Goal: Task Accomplishment & Management: Complete application form

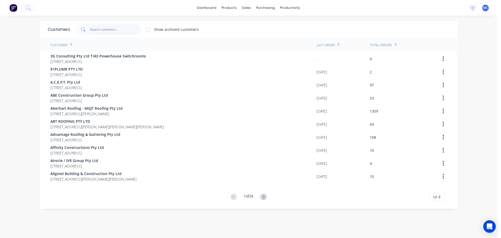
click at [111, 29] on input "text" at bounding box center [115, 29] width 51 height 10
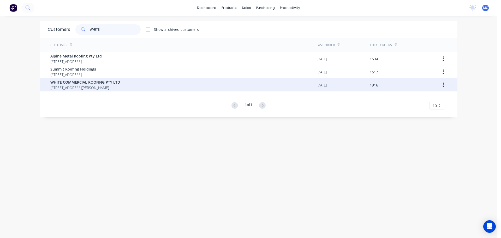
type input "WHITE"
click at [81, 80] on span "WHITE COMMERCIAL ROOFING PTY LTD" at bounding box center [85, 81] width 70 height 5
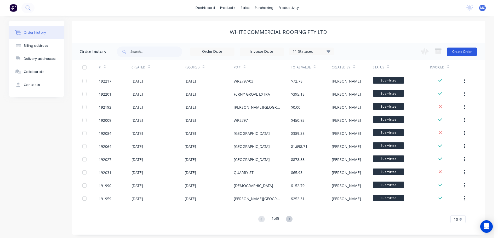
click at [464, 51] on button "Create Order" at bounding box center [461, 52] width 30 height 8
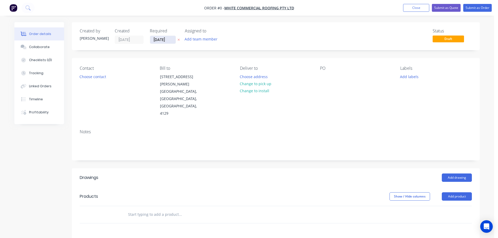
click at [164, 41] on input "[DATE]" at bounding box center [163, 40] width 26 height 8
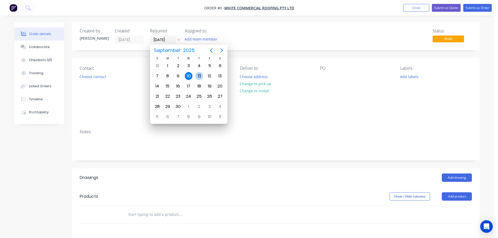
click at [200, 77] on div "11" at bounding box center [199, 76] width 8 height 8
type input "[DATE]"
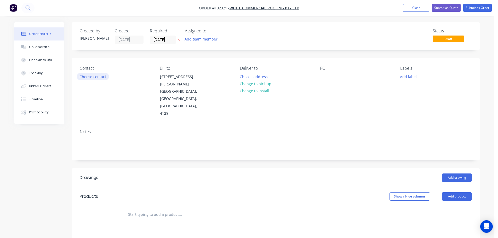
click at [96, 77] on button "Choose contact" at bounding box center [93, 76] width 32 height 7
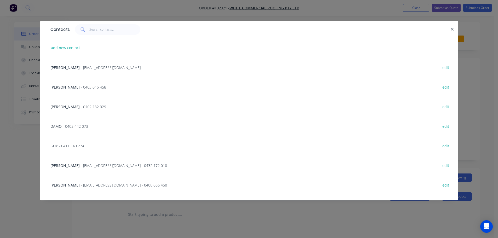
click at [70, 125] on span "- 0402 442 073" at bounding box center [75, 126] width 25 height 5
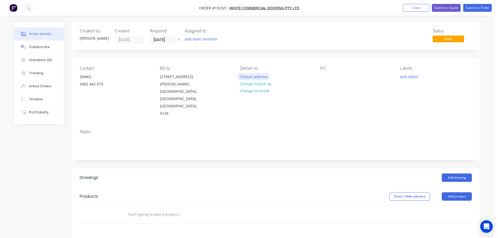
click at [253, 76] on button "Choose address" at bounding box center [253, 76] width 33 height 7
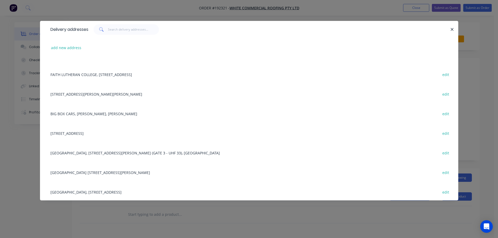
scroll to position [52, 0]
click at [103, 153] on div "[GEOGRAPHIC_DATA], [STREET_ADDRESS][PERSON_NAME] (GATE 3 - UHF 33), [GEOGRAPHIC…" at bounding box center [249, 152] width 402 height 20
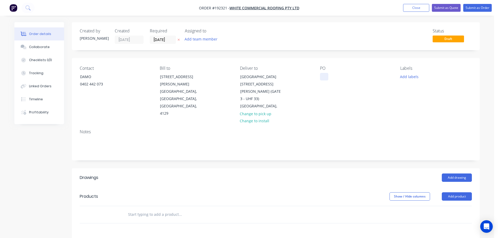
click at [323, 74] on div at bounding box center [324, 77] width 8 height 8
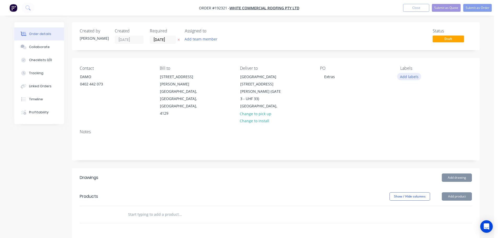
click at [411, 76] on button "Add labels" at bounding box center [409, 76] width 24 height 7
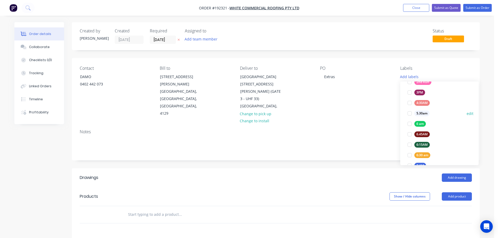
scroll to position [78, 0]
click at [410, 149] on div at bounding box center [409, 149] width 10 height 10
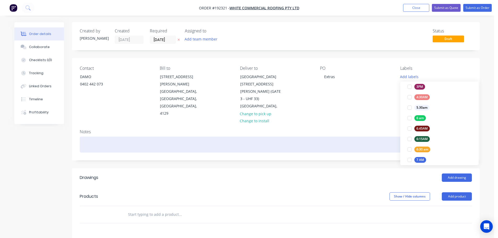
scroll to position [0, 0]
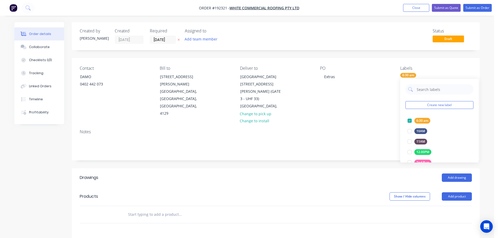
click at [380, 129] on div "Notes" at bounding box center [276, 131] width 392 height 5
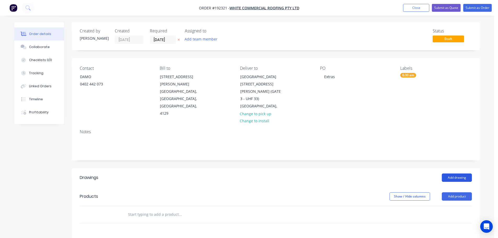
click at [455, 173] on button "Add drawing" at bounding box center [456, 177] width 30 height 8
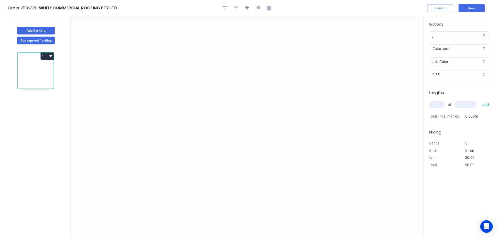
click at [445, 62] on input "aNoColor" at bounding box center [456, 61] width 49 height 5
click at [440, 115] on div "Surfmist" at bounding box center [458, 115] width 59 height 9
type input "Surfmist"
click at [438, 104] on input "text" at bounding box center [437, 104] width 16 height 7
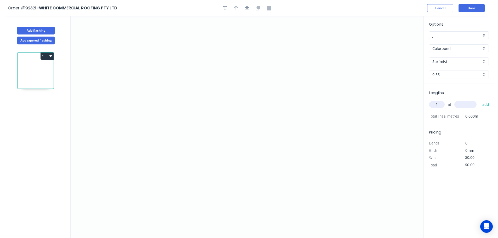
type input "1"
type input "1000"
click at [479, 100] on button "add" at bounding box center [485, 104] width 12 height 9
type input "2"
type input "2550"
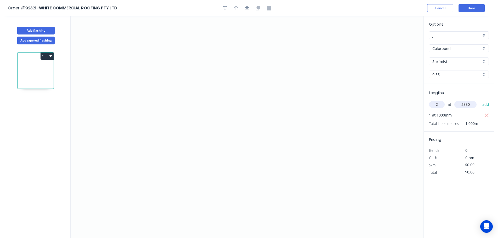
click at [479, 100] on button "add" at bounding box center [485, 104] width 12 height 9
type input "1"
type input "3500"
click at [479, 100] on button "add" at bounding box center [485, 104] width 12 height 9
type input "1"
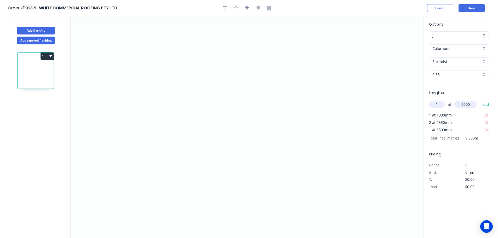
type input "2000"
click at [479, 100] on button "add" at bounding box center [485, 104] width 12 height 9
click at [324, 56] on icon "0" at bounding box center [247, 127] width 353 height 222
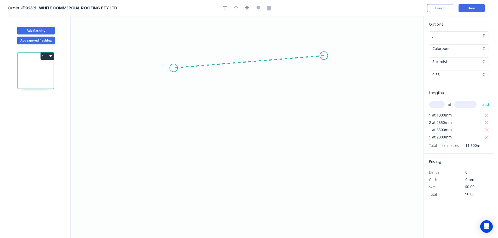
click at [173, 68] on icon "0" at bounding box center [247, 127] width 353 height 222
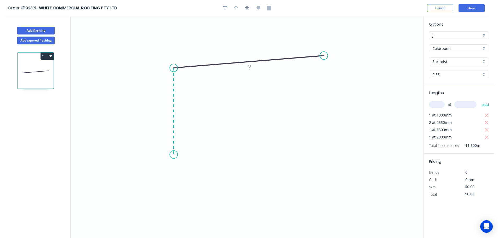
click at [173, 155] on icon "0 ?" at bounding box center [247, 127] width 353 height 222
click at [189, 141] on icon "0 ? ? ? º" at bounding box center [247, 127] width 353 height 222
click at [189, 141] on circle at bounding box center [189, 139] width 8 height 8
click at [188, 150] on tspan "?" at bounding box center [186, 149] width 3 height 9
type input "$15.28"
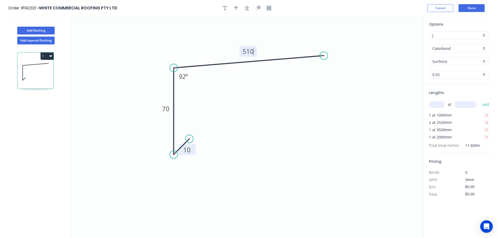
type input "$177.25"
click at [339, 71] on div "Crush & Fold" at bounding box center [351, 71] width 52 height 11
type input "$16.76"
type input "$194.42"
click at [336, 71] on div "Flip bend" at bounding box center [349, 71] width 52 height 11
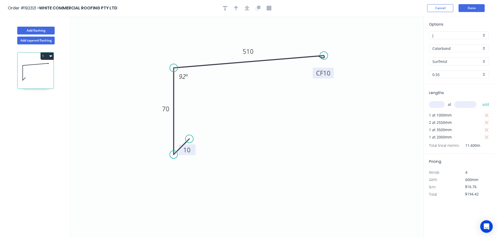
drag, startPoint x: 341, startPoint y: 64, endPoint x: 332, endPoint y: 73, distance: 12.9
click at [333, 73] on rect at bounding box center [322, 73] width 21 height 11
click at [327, 74] on tspan "10" at bounding box center [326, 73] width 7 height 9
type input "$20.53"
click at [236, 8] on icon "button" at bounding box center [236, 8] width 4 height 4
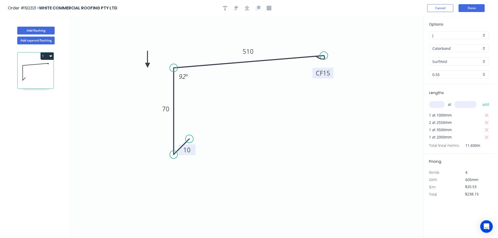
drag, startPoint x: 396, startPoint y: 42, endPoint x: 147, endPoint y: 65, distance: 249.8
click at [147, 65] on icon at bounding box center [147, 59] width 5 height 17
drag, startPoint x: 147, startPoint y: 64, endPoint x: 139, endPoint y: 55, distance: 12.4
click at [139, 55] on icon at bounding box center [134, 50] width 15 height 15
click at [51, 57] on icon "button" at bounding box center [50, 56] width 3 height 4
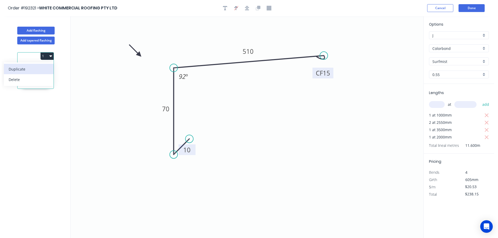
click at [20, 69] on div "Duplicate" at bounding box center [29, 69] width 40 height 8
type input "$0.00"
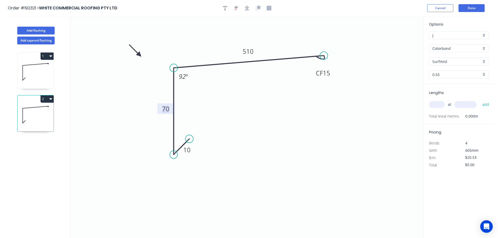
click at [165, 109] on tspan "70" at bounding box center [165, 108] width 7 height 9
click at [199, 147] on div "Delete point" at bounding box center [214, 147] width 52 height 11
click at [188, 173] on div "Crush & Fold" at bounding box center [199, 172] width 52 height 11
type input "$17.49"
click at [153, 139] on icon "0 CF 10 30 CF 15 510 92 º" at bounding box center [247, 127] width 353 height 222
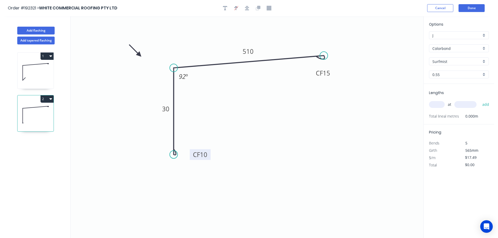
drag, startPoint x: 155, startPoint y: 143, endPoint x: 195, endPoint y: 153, distance: 41.0
click at [192, 152] on rect at bounding box center [200, 154] width 21 height 11
click at [204, 155] on tspan "10" at bounding box center [203, 154] width 7 height 9
click at [433, 104] on input "text" at bounding box center [437, 104] width 16 height 7
type input "1"
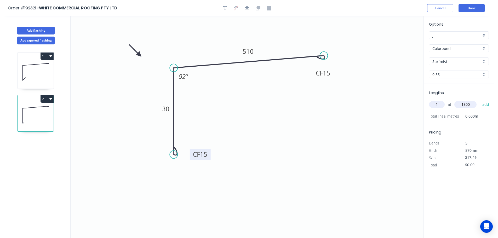
type input "1800"
click at [479, 100] on button "add" at bounding box center [485, 104] width 12 height 9
type input "$31.48"
type input "1"
type input "1900"
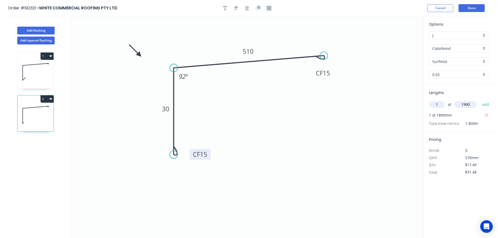
click at [479, 100] on button "add" at bounding box center [485, 104] width 12 height 9
type input "$64.71"
type input "2"
type input "2200"
click at [479, 100] on button "add" at bounding box center [485, 104] width 12 height 9
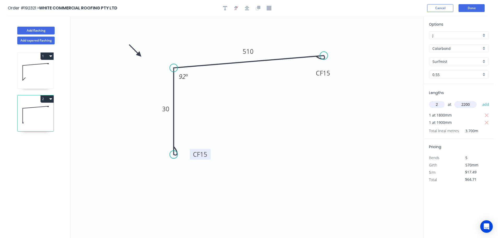
type input "$141.67"
click at [30, 28] on button "Add flashing" at bounding box center [35, 31] width 37 height 8
type input "$0.00"
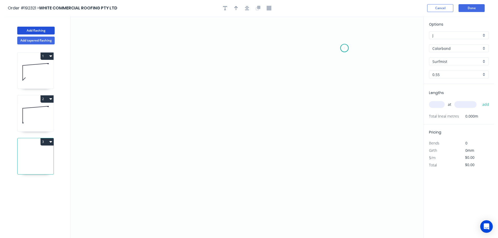
click at [344, 48] on icon "0" at bounding box center [247, 127] width 353 height 222
click at [343, 97] on icon "0" at bounding box center [247, 127] width 353 height 222
click at [168, 116] on icon "0 ?" at bounding box center [247, 127] width 353 height 222
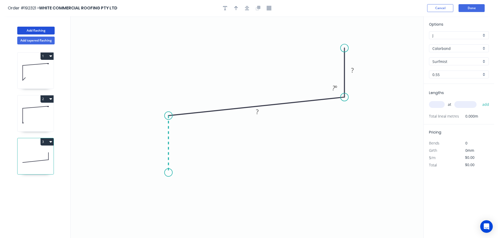
click at [167, 173] on icon "0 ? ? ? º" at bounding box center [247, 127] width 353 height 222
click at [133, 172] on icon "0 ? ? ? ? º ? º" at bounding box center [247, 127] width 353 height 222
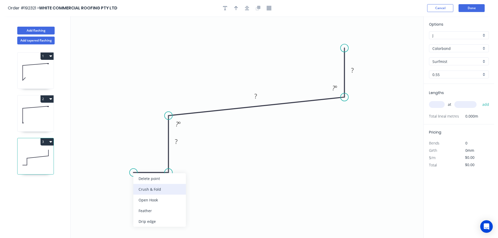
click at [148, 189] on div "Crush & Fold" at bounding box center [159, 189] width 52 height 11
drag, startPoint x: 151, startPoint y: 156, endPoint x: 140, endPoint y: 164, distance: 12.6
click at [140, 164] on icon "0 CF 10 ? ? ? ? ? º ? º" at bounding box center [247, 127] width 353 height 222
drag, startPoint x: 150, startPoint y: 156, endPoint x: 135, endPoint y: 191, distance: 37.3
click at [135, 191] on rect at bounding box center [125, 193] width 21 height 11
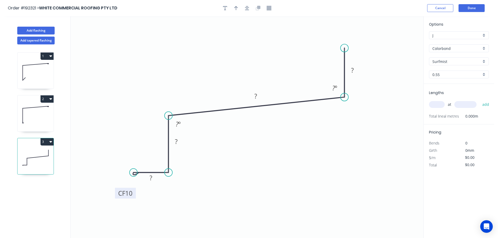
click at [128, 195] on tspan "10" at bounding box center [128, 193] width 7 height 9
click at [360, 65] on div "Crush & Fold" at bounding box center [371, 65] width 52 height 11
type input "$13.30"
click at [360, 67] on div "Flip bend" at bounding box center [372, 65] width 52 height 11
click at [361, 38] on tspan "10" at bounding box center [358, 38] width 7 height 9
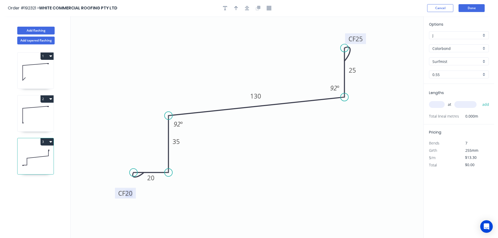
click at [129, 194] on tspan "20" at bounding box center [128, 193] width 7 height 9
click at [237, 9] on icon "button" at bounding box center [236, 8] width 4 height 5
drag, startPoint x: 397, startPoint y: 41, endPoint x: 223, endPoint y: 59, distance: 174.9
click at [223, 59] on icon at bounding box center [223, 52] width 5 height 17
click at [438, 104] on input "text" at bounding box center [437, 104] width 16 height 7
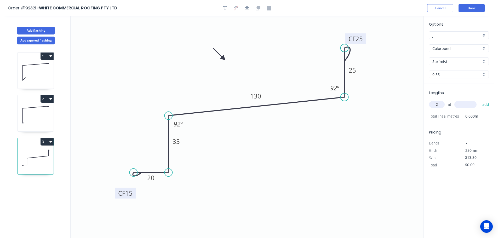
type input "2"
type input "4000"
click at [479, 100] on button "add" at bounding box center [485, 104] width 12 height 9
type input "$106.40"
click at [34, 31] on button "Add flashing" at bounding box center [35, 31] width 37 height 8
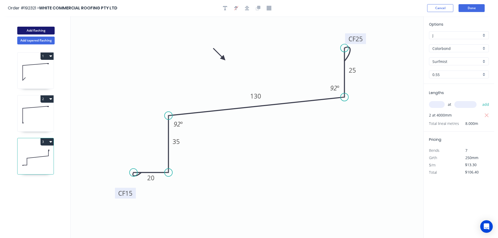
type input "$0.00"
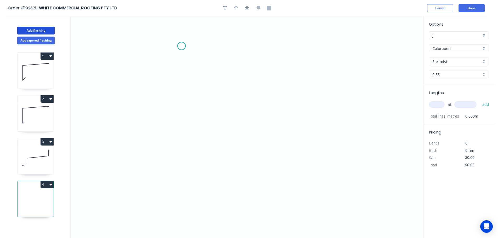
drag, startPoint x: 181, startPoint y: 46, endPoint x: 179, endPoint y: 74, distance: 28.0
click at [181, 47] on icon "0" at bounding box center [247, 127] width 353 height 222
click at [182, 90] on icon "0" at bounding box center [247, 127] width 353 height 222
click at [327, 107] on icon "0 ?" at bounding box center [247, 127] width 353 height 222
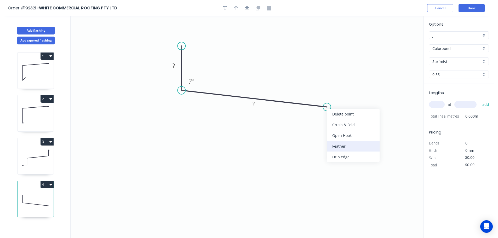
click at [340, 144] on div "Feather" at bounding box center [353, 146] width 52 height 11
drag, startPoint x: 343, startPoint y: 91, endPoint x: 332, endPoint y: 128, distance: 38.6
click at [332, 128] on rect at bounding box center [325, 132] width 20 height 11
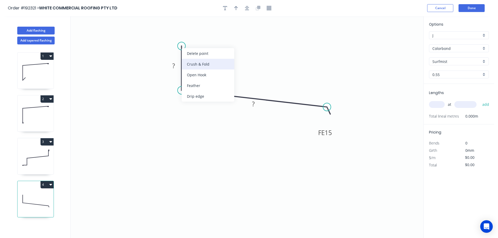
click at [191, 64] on div "Crush & Fold" at bounding box center [208, 64] width 52 height 11
drag, startPoint x: 161, startPoint y: 34, endPoint x: 154, endPoint y: 33, distance: 7.1
click at [154, 33] on rect at bounding box center [164, 36] width 21 height 11
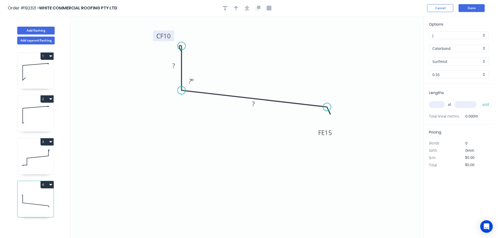
click at [168, 35] on tspan "10" at bounding box center [166, 36] width 7 height 9
drag, startPoint x: 183, startPoint y: 30, endPoint x: 183, endPoint y: 16, distance: 13.9
click at [183, 16] on circle at bounding box center [181, 17] width 8 height 8
type input "$7.31"
click at [248, 9] on icon "button" at bounding box center [247, 8] width 4 height 4
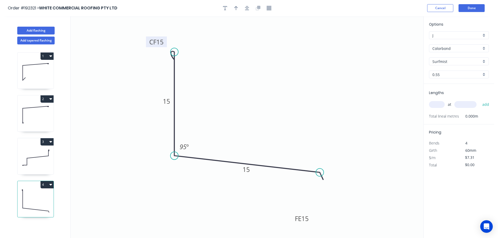
drag, startPoint x: 174, startPoint y: 83, endPoint x: 178, endPoint y: 52, distance: 30.8
click at [178, 52] on icon "0 CF 15 15 FE 15 15 95 º" at bounding box center [247, 127] width 353 height 222
click at [237, 9] on icon "button" at bounding box center [236, 8] width 4 height 5
drag, startPoint x: 396, startPoint y: 41, endPoint x: 271, endPoint y: 95, distance: 136.7
click at [270, 95] on icon at bounding box center [269, 89] width 5 height 17
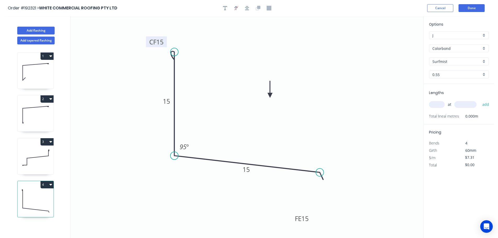
click at [271, 95] on icon at bounding box center [269, 89] width 5 height 17
click at [272, 94] on icon at bounding box center [271, 88] width 5 height 17
drag, startPoint x: 310, startPoint y: 219, endPoint x: 313, endPoint y: 187, distance: 32.6
click at [313, 187] on rect at bounding box center [305, 186] width 20 height 11
click at [473, 6] on button "Done" at bounding box center [471, 8] width 26 height 8
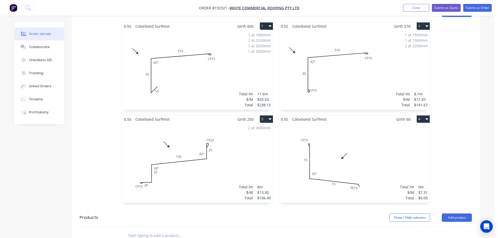
scroll to position [209, 0]
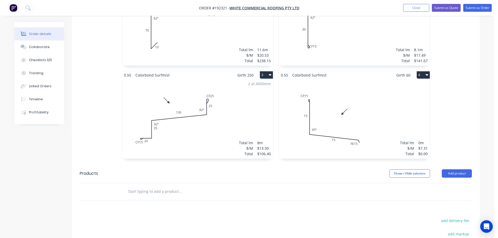
click at [367, 94] on div "Total lm $/M Total 0m $7.31 $0.00" at bounding box center [353, 119] width 151 height 80
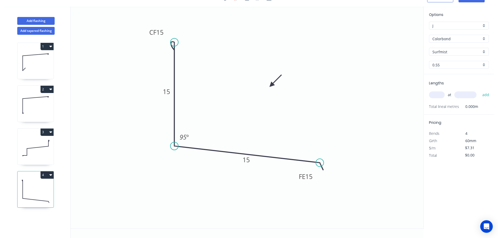
scroll to position [10, 0]
click at [37, 30] on button "Add tapered flashing" at bounding box center [35, 31] width 37 height 8
type input "$0.00"
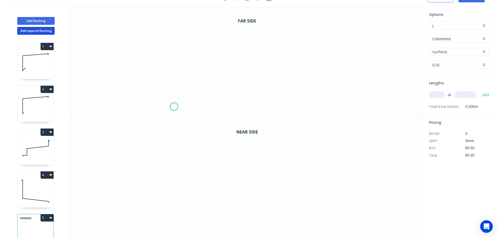
click at [174, 107] on icon "0" at bounding box center [247, 62] width 353 height 111
click at [215, 106] on icon "0" at bounding box center [247, 62] width 353 height 111
click at [214, 61] on icon "0 ?" at bounding box center [247, 62] width 353 height 111
click at [329, 56] on icon "0 ? ?" at bounding box center [247, 62] width 353 height 111
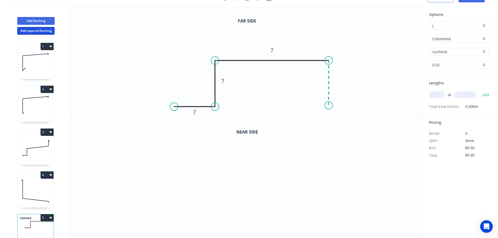
click at [329, 106] on icon "0 ? ? ?" at bounding box center [247, 62] width 353 height 111
click at [372, 105] on icon "0 ? ? ? ?" at bounding box center [247, 62] width 353 height 111
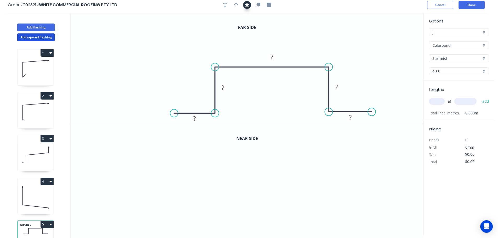
scroll to position [0, 0]
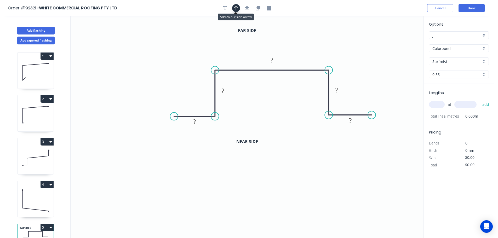
click at [235, 8] on icon "button" at bounding box center [236, 8] width 4 height 5
click at [440, 47] on input "Colorbond" at bounding box center [456, 48] width 49 height 5
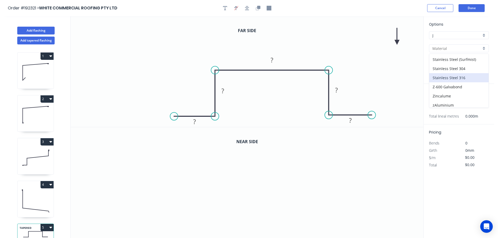
scroll to position [111, 0]
click at [441, 93] on div "Zincalume" at bounding box center [458, 93] width 59 height 9
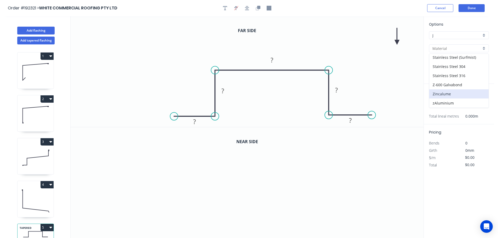
type input "Zincalume"
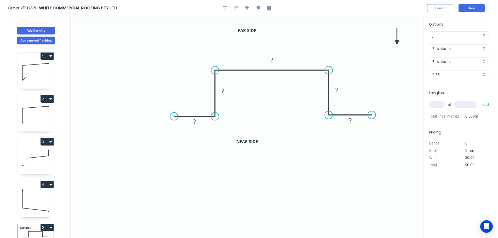
click at [443, 74] on input "0.55" at bounding box center [456, 74] width 49 height 5
click at [436, 94] on div "0.8" at bounding box center [458, 93] width 59 height 9
type input "0.8"
click at [236, 7] on icon "button" at bounding box center [236, 7] width 4 height 5
click at [247, 9] on icon "button" at bounding box center [247, 8] width 4 height 4
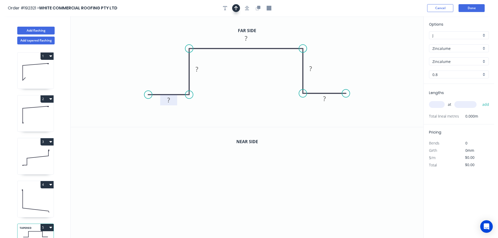
click at [169, 100] on tspan "?" at bounding box center [168, 100] width 3 height 9
click at [260, 8] on icon "button" at bounding box center [258, 7] width 3 height 3
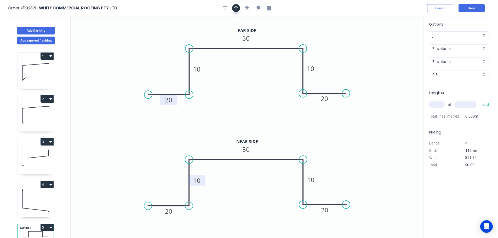
click at [200, 180] on tspan "10" at bounding box center [196, 180] width 7 height 9
type input "$13.56"
click at [436, 104] on input "text" at bounding box center [437, 104] width 16 height 7
type input "20"
type input "500"
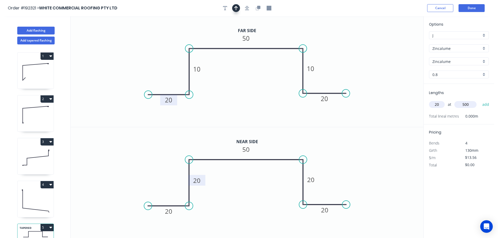
click at [479, 100] on button "add" at bounding box center [485, 104] width 12 height 9
type input "$271.20"
click at [470, 8] on button "Done" at bounding box center [471, 8] width 26 height 8
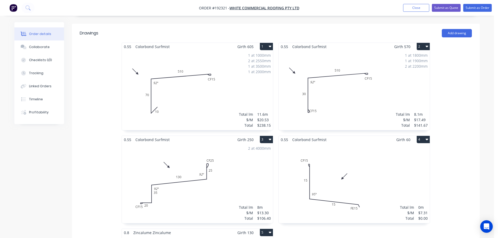
scroll to position [157, 0]
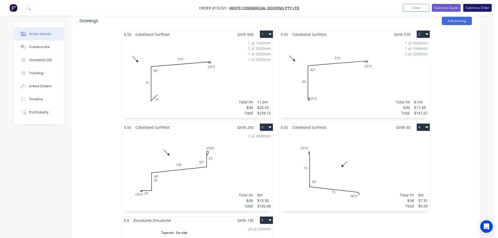
click at [482, 7] on button "Submit as Order" at bounding box center [477, 8] width 28 height 8
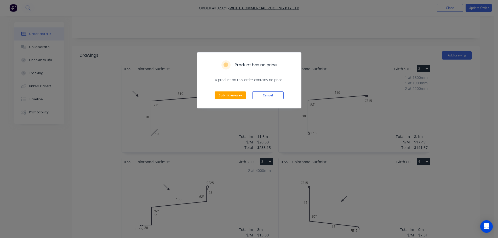
scroll to position [131, 0]
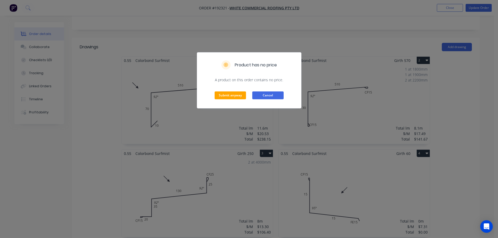
click at [266, 94] on button "Cancel" at bounding box center [267, 95] width 31 height 8
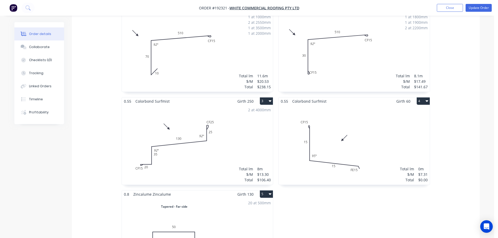
click at [370, 126] on div "Total lm $/M Total 0m $7.31 $0.00" at bounding box center [353, 145] width 151 height 80
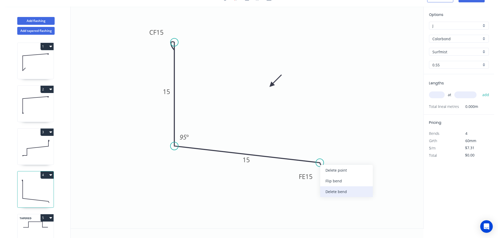
click at [333, 191] on div "Delete bend" at bounding box center [346, 191] width 52 height 11
click at [332, 201] on div "Feather" at bounding box center [348, 201] width 52 height 11
type input "$7.31"
drag, startPoint x: 320, startPoint y: 173, endPoint x: 311, endPoint y: 179, distance: 11.2
click at [311, 179] on rect at bounding box center [302, 176] width 20 height 11
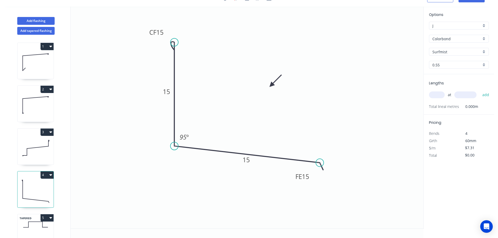
click at [373, 125] on icon "0 CF 15 15 FE 15 15 95 º" at bounding box center [247, 118] width 353 height 222
click at [435, 95] on input "text" at bounding box center [437, 94] width 16 height 7
type input "1"
type input "3300"
click at [479, 90] on button "add" at bounding box center [485, 94] width 12 height 9
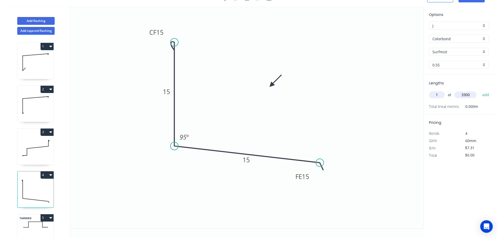
type input "$24.12"
type input "8"
type input "5050"
click at [479, 90] on button "add" at bounding box center [485, 94] width 12 height 9
type input "$319.45"
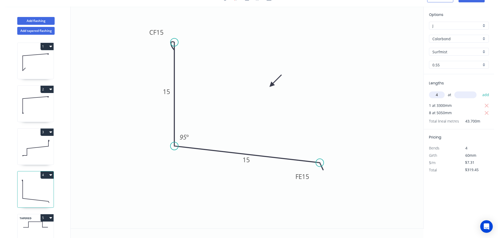
type input "4"
type input "5100"
click at [479, 90] on button "add" at bounding box center [485, 94] width 12 height 9
type input "$468.57"
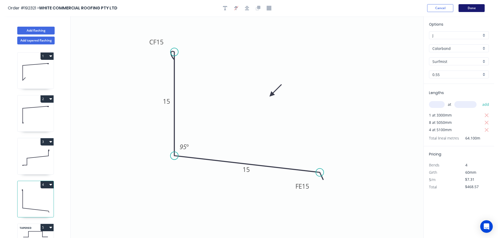
click at [473, 6] on button "Done" at bounding box center [471, 8] width 26 height 8
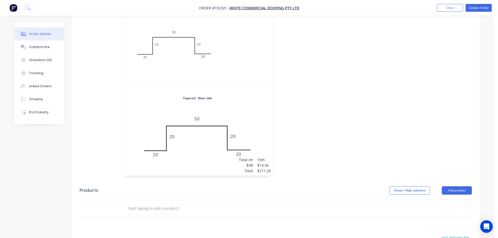
scroll to position [235, 0]
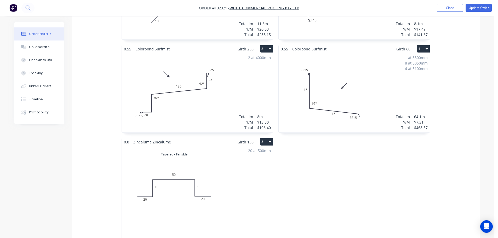
click at [228, 89] on div "2 at 4000mm Total lm $/M Total 8m $13.30 $106.40" at bounding box center [197, 93] width 151 height 80
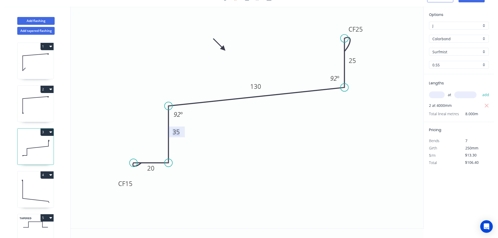
drag, startPoint x: 181, startPoint y: 131, endPoint x: 182, endPoint y: 133, distance: 3.1
click at [182, 133] on g "35" at bounding box center [176, 131] width 17 height 11
drag, startPoint x: 184, startPoint y: 131, endPoint x: 184, endPoint y: 146, distance: 15.2
click at [184, 146] on rect at bounding box center [176, 146] width 17 height 11
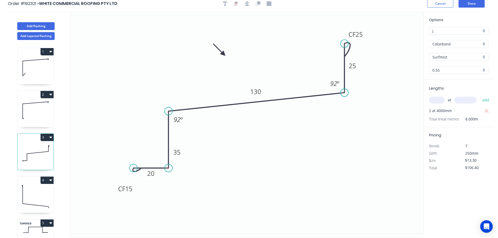
scroll to position [0, 0]
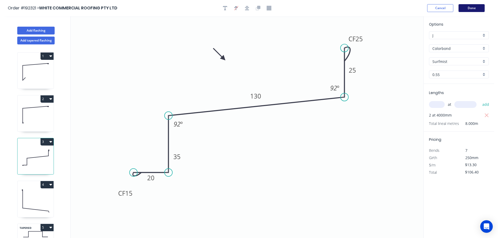
click at [479, 8] on button "Done" at bounding box center [471, 8] width 26 height 8
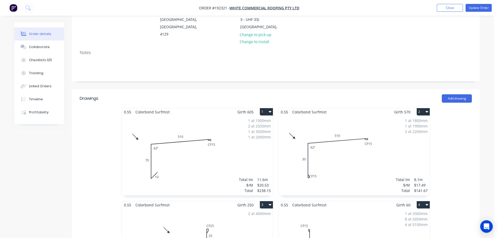
scroll to position [104, 0]
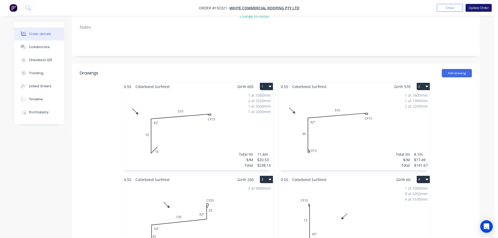
click at [483, 8] on button "Update Order" at bounding box center [478, 8] width 26 height 8
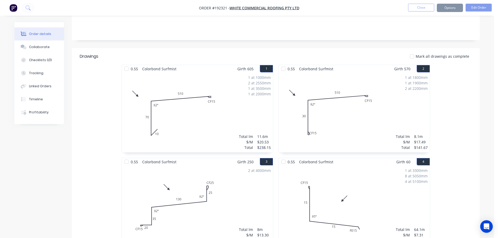
scroll to position [0, 0]
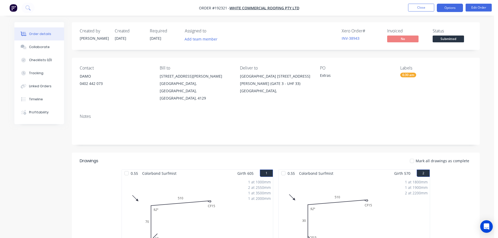
click at [448, 7] on button "Options" at bounding box center [449, 8] width 26 height 8
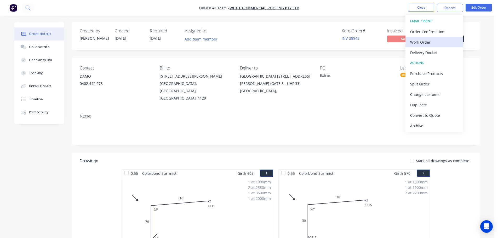
click at [417, 41] on div "Work Order" at bounding box center [434, 42] width 48 height 8
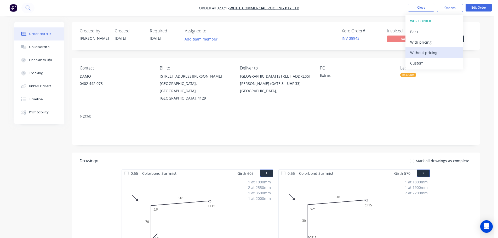
click at [417, 51] on div "Without pricing" at bounding box center [434, 53] width 48 height 8
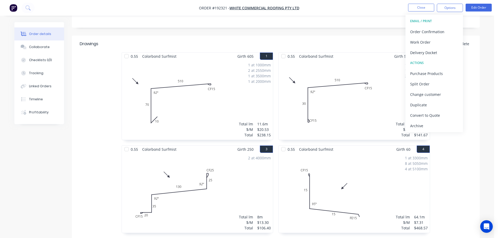
scroll to position [104, 0]
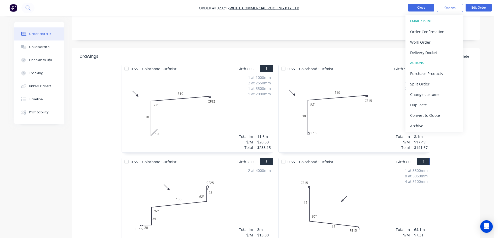
click at [421, 7] on button "Close" at bounding box center [421, 8] width 26 height 8
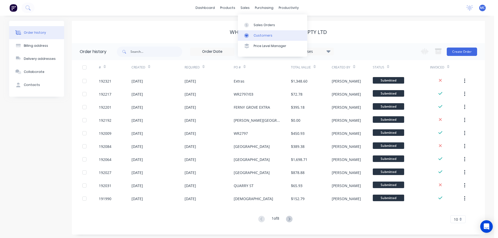
click at [260, 36] on div "Customers" at bounding box center [262, 35] width 19 height 5
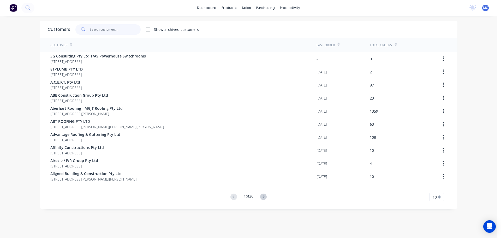
click at [99, 29] on input "text" at bounding box center [115, 29] width 51 height 10
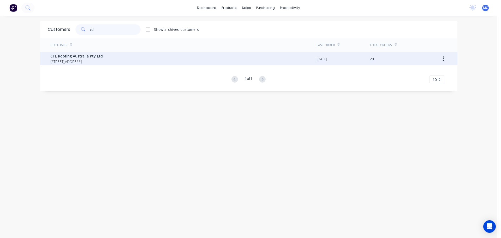
type input "ctl"
click at [84, 59] on span "[STREET_ADDRESS]" at bounding box center [76, 61] width 52 height 5
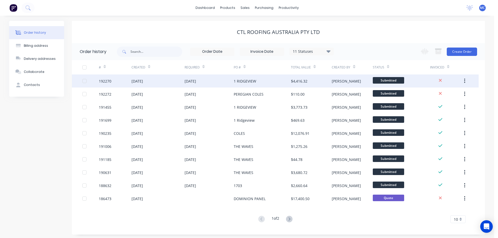
click at [264, 83] on div "1 RIDGEVIEW" at bounding box center [262, 80] width 57 height 13
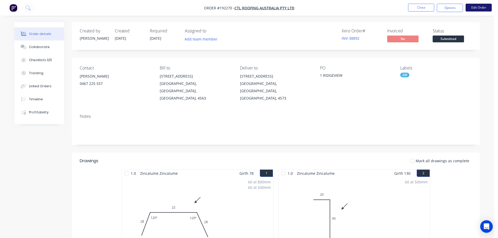
click at [482, 9] on button "Edit Order" at bounding box center [478, 8] width 26 height 8
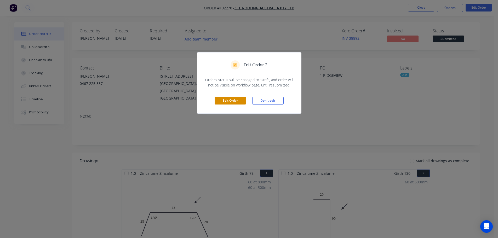
click at [231, 102] on button "Edit Order" at bounding box center [229, 101] width 31 height 8
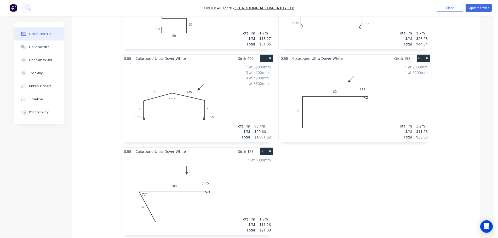
scroll to position [313, 0]
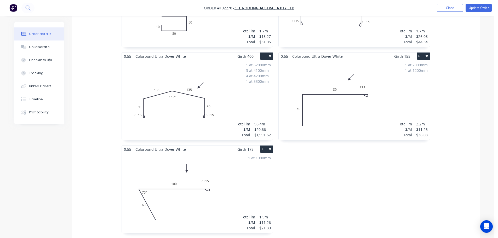
click at [210, 74] on div "1 at 62000mm 3 at 4100mm 4 at 4200mm 1 at 5300mm Total lm $/M Total 96.4m $20.6…" at bounding box center [197, 100] width 151 height 80
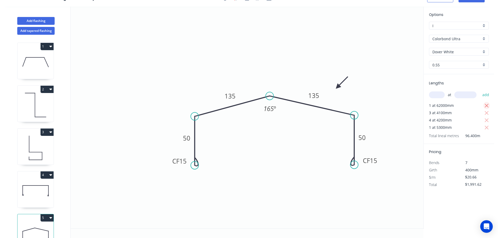
click at [486, 106] on icon "button" at bounding box center [486, 106] width 4 height 4
type input "$710.70"
click at [436, 95] on input "text" at bounding box center [437, 94] width 16 height 7
type input "1"
type input "6200"
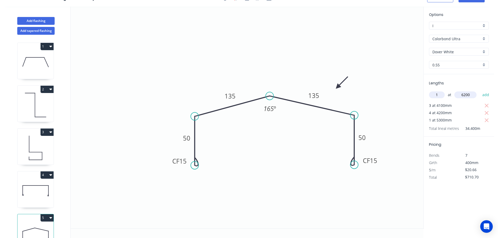
click at [479, 90] on button "add" at bounding box center [485, 94] width 12 height 9
type input "$838.80"
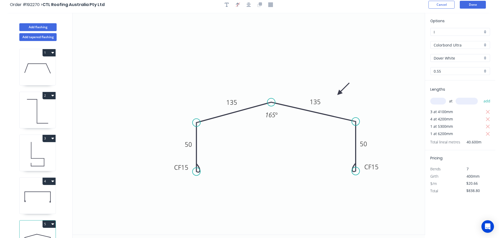
scroll to position [0, 0]
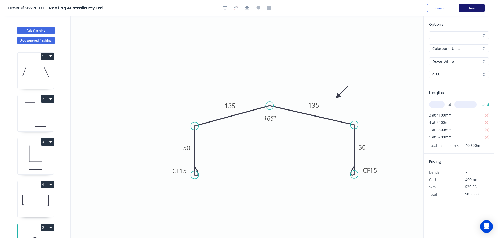
click at [474, 7] on button "Done" at bounding box center [471, 8] width 26 height 8
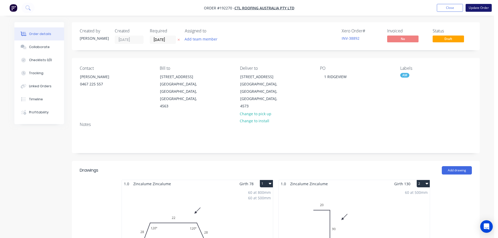
click at [480, 9] on button "Update Order" at bounding box center [478, 8] width 26 height 8
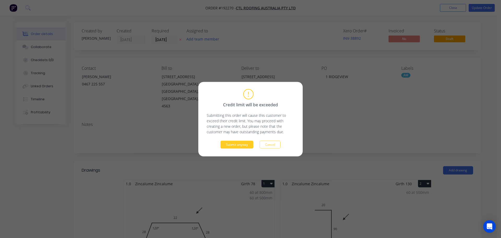
click at [235, 144] on button "Submit anyway" at bounding box center [237, 145] width 33 height 8
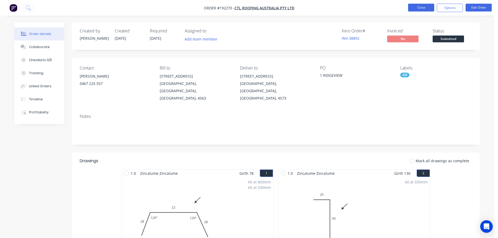
click at [421, 7] on button "Close" at bounding box center [421, 8] width 26 height 8
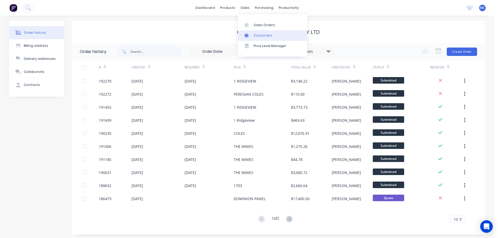
click at [258, 33] on div "Customers" at bounding box center [262, 35] width 19 height 5
